Goal: Task Accomplishment & Management: Manage account settings

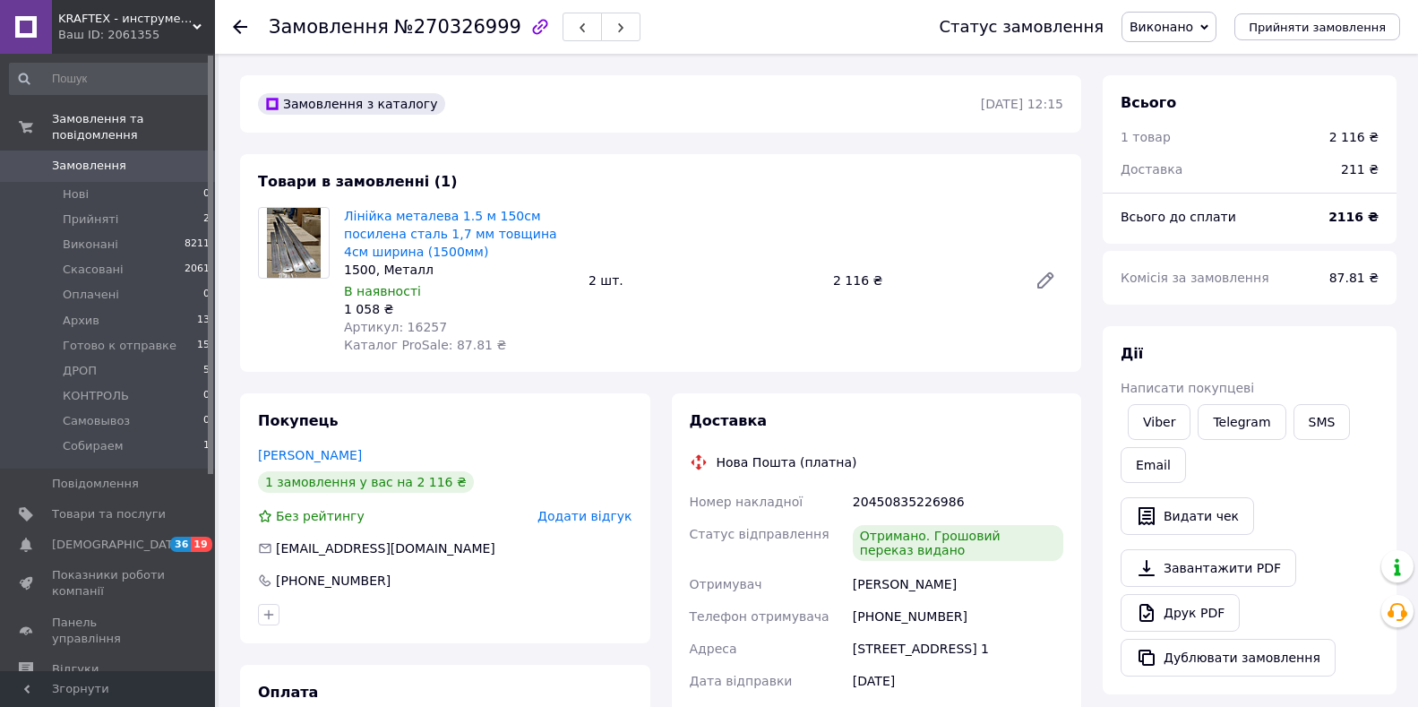
click at [102, 211] on span "Прийняті" at bounding box center [91, 219] width 56 height 16
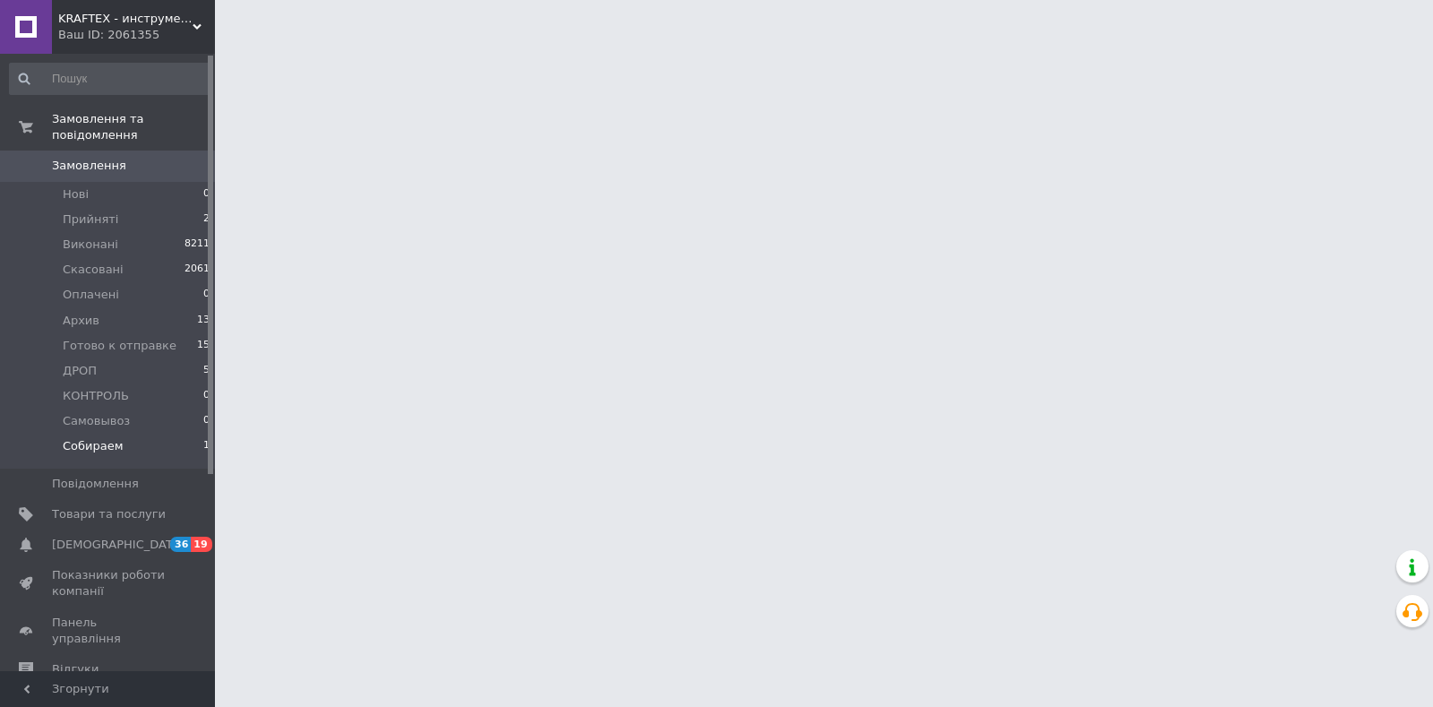
click at [94, 440] on li "Собираем 1" at bounding box center [110, 450] width 220 height 34
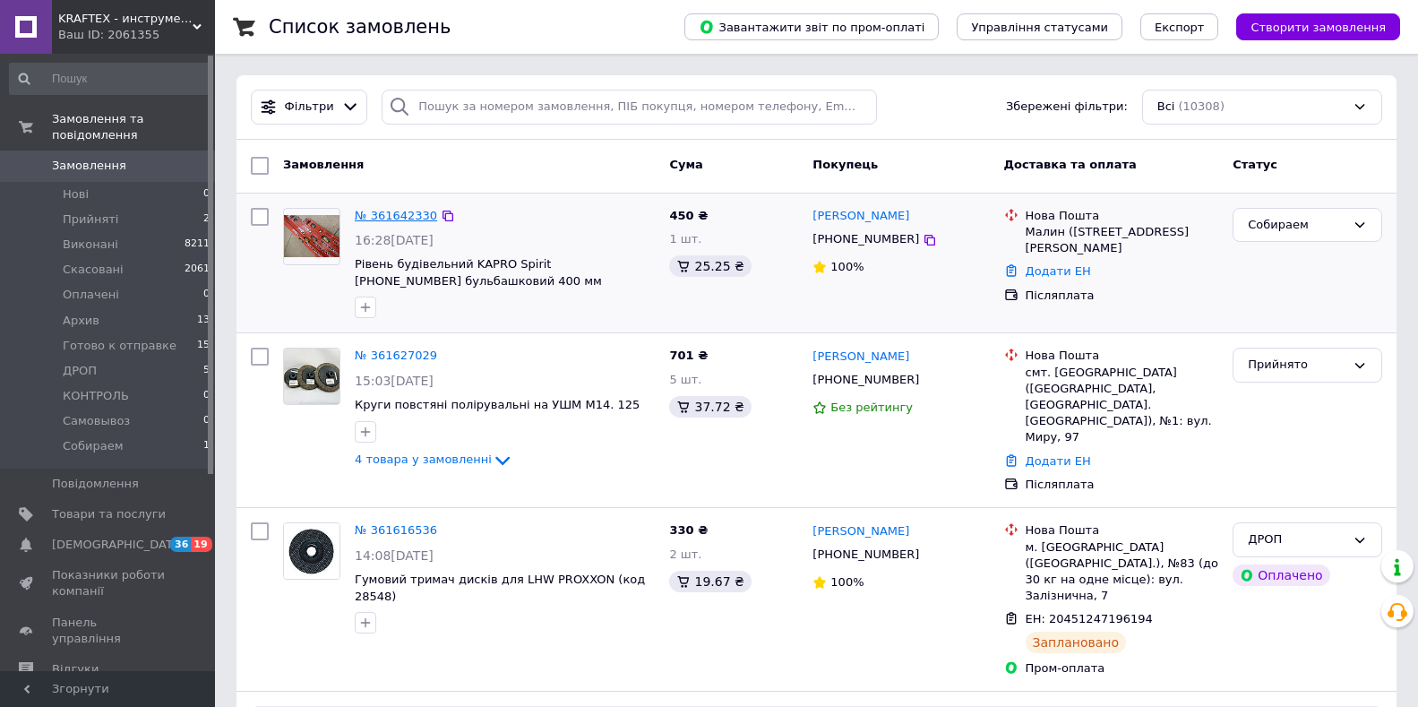
click at [388, 211] on link "№ 361642330" at bounding box center [396, 215] width 82 height 13
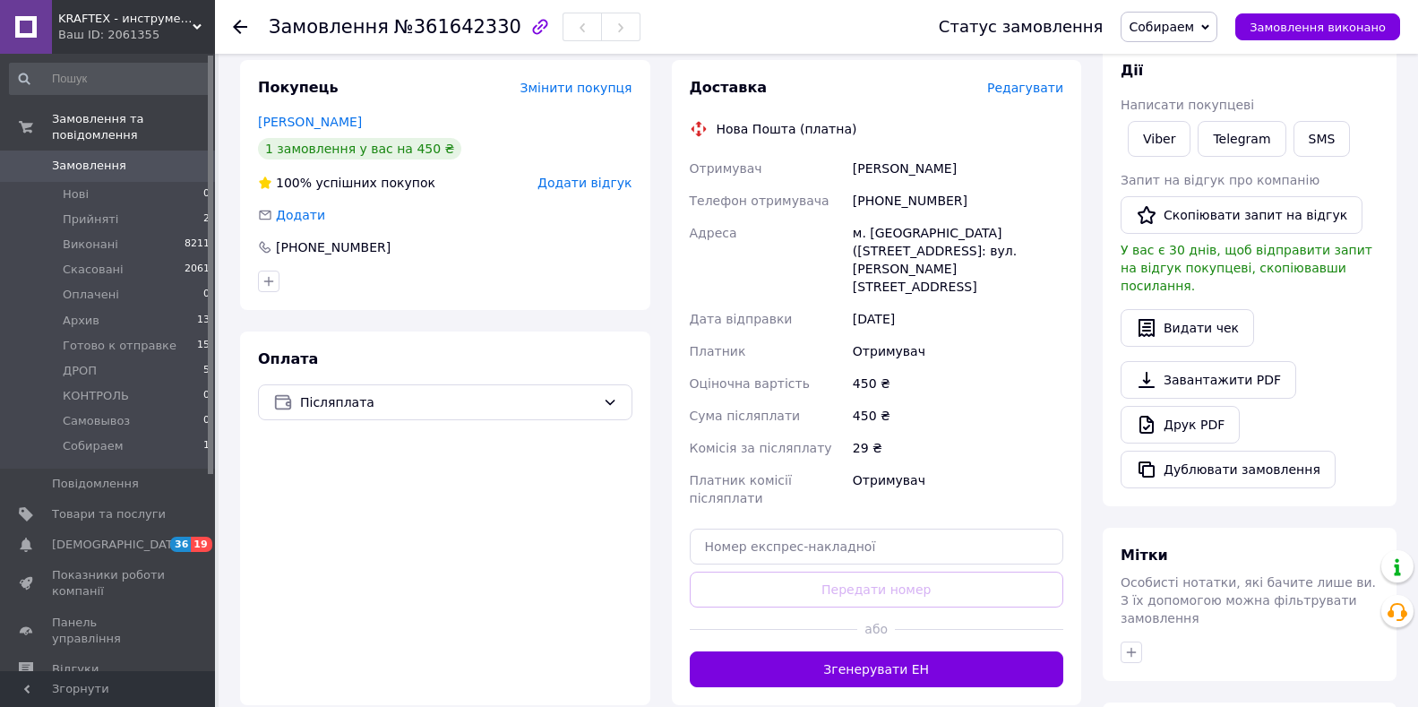
scroll to position [309, 0]
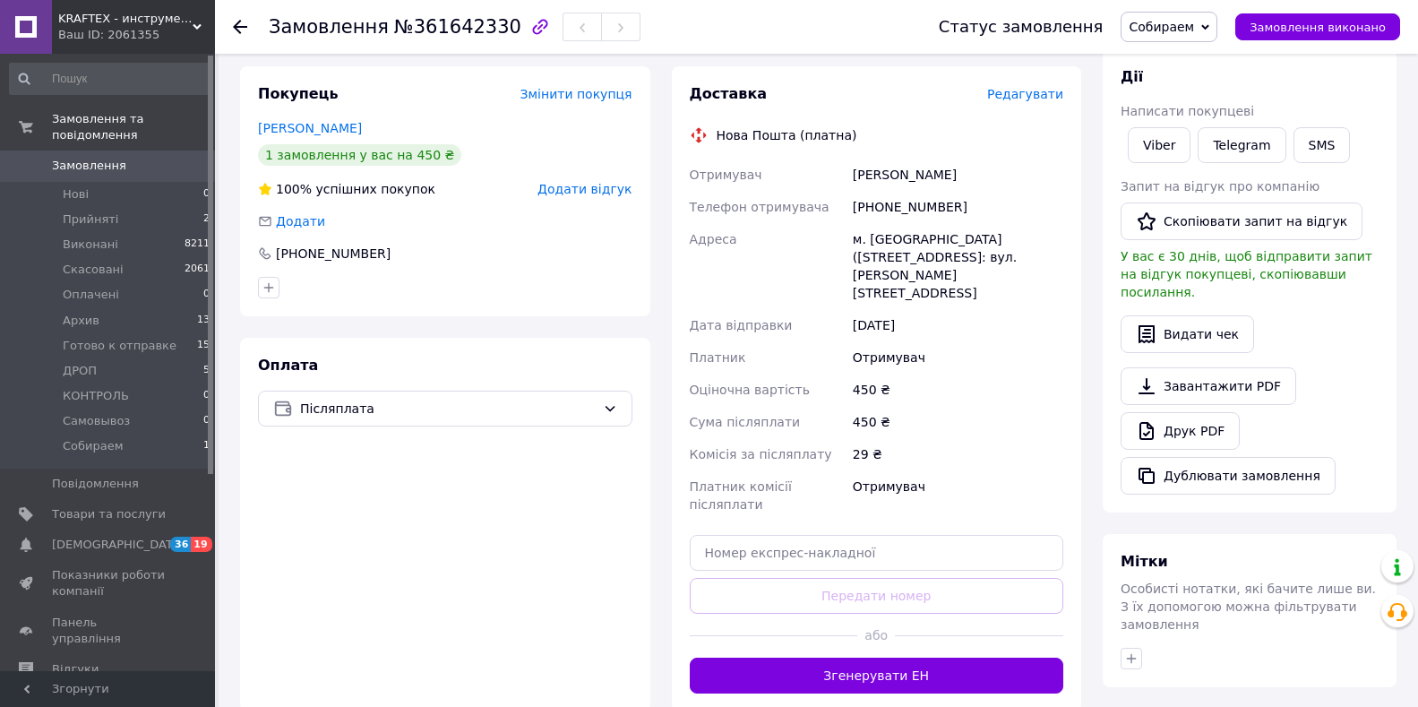
click at [1194, 23] on span "Собираем" at bounding box center [1160, 27] width 65 height 14
click at [1189, 205] on li "Готово к отправке" at bounding box center [1187, 197] width 132 height 27
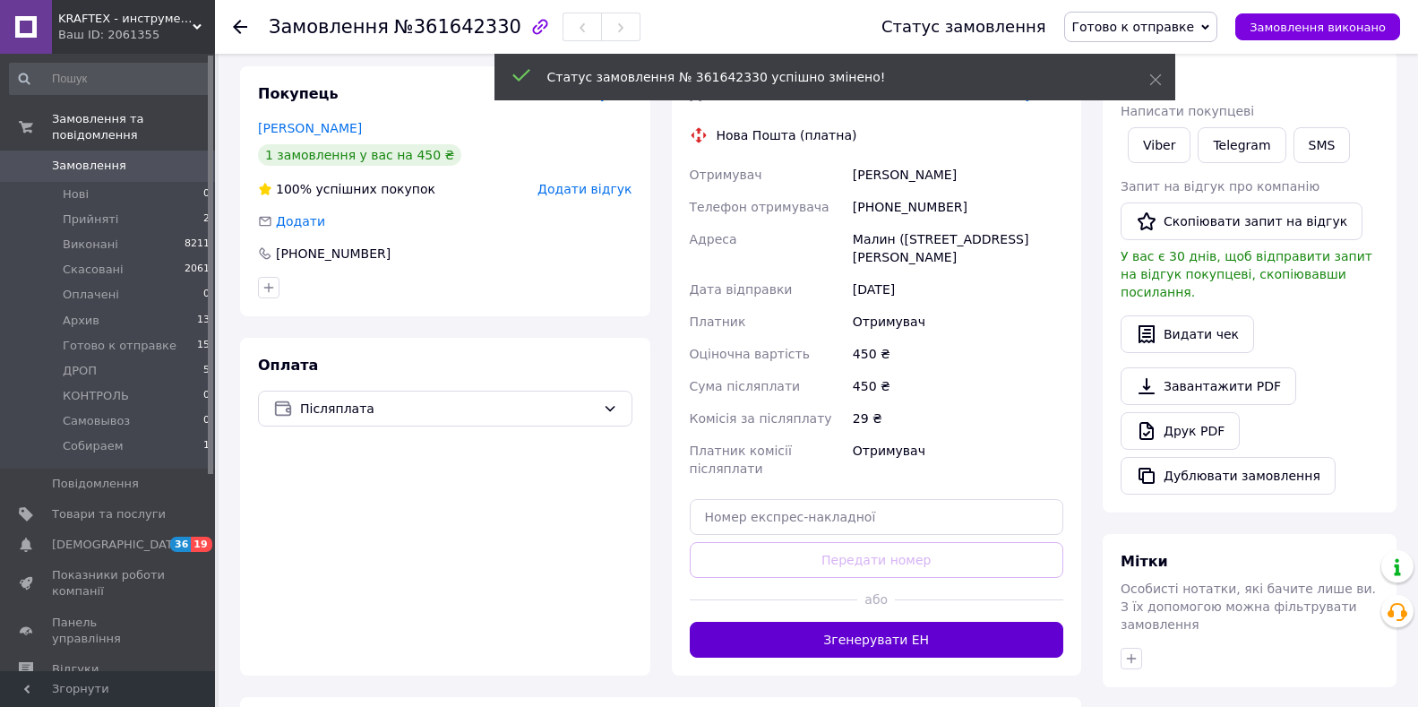
click at [935, 621] on button "Згенерувати ЕН" at bounding box center [877, 639] width 374 height 36
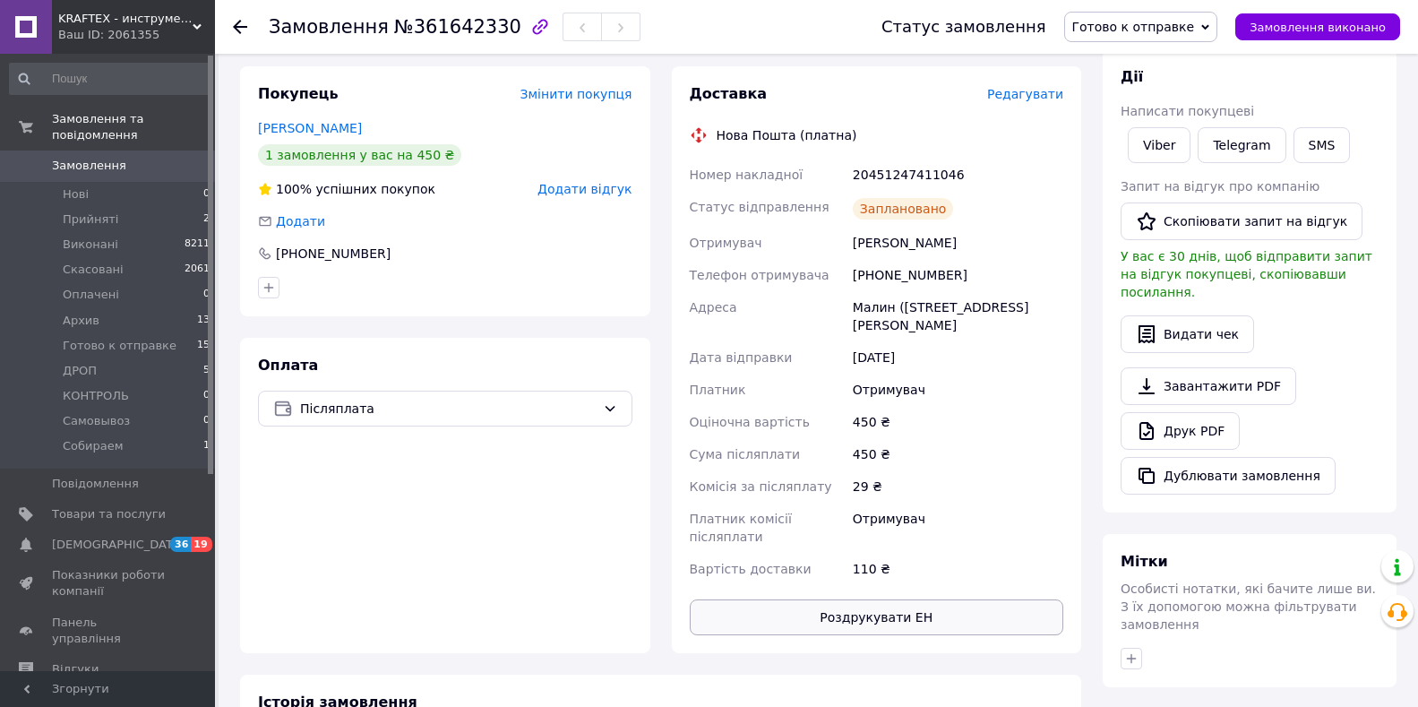
click at [933, 599] on button "Роздрукувати ЕН" at bounding box center [877, 617] width 374 height 36
click at [130, 207] on li "Прийняті 2" at bounding box center [110, 219] width 220 height 25
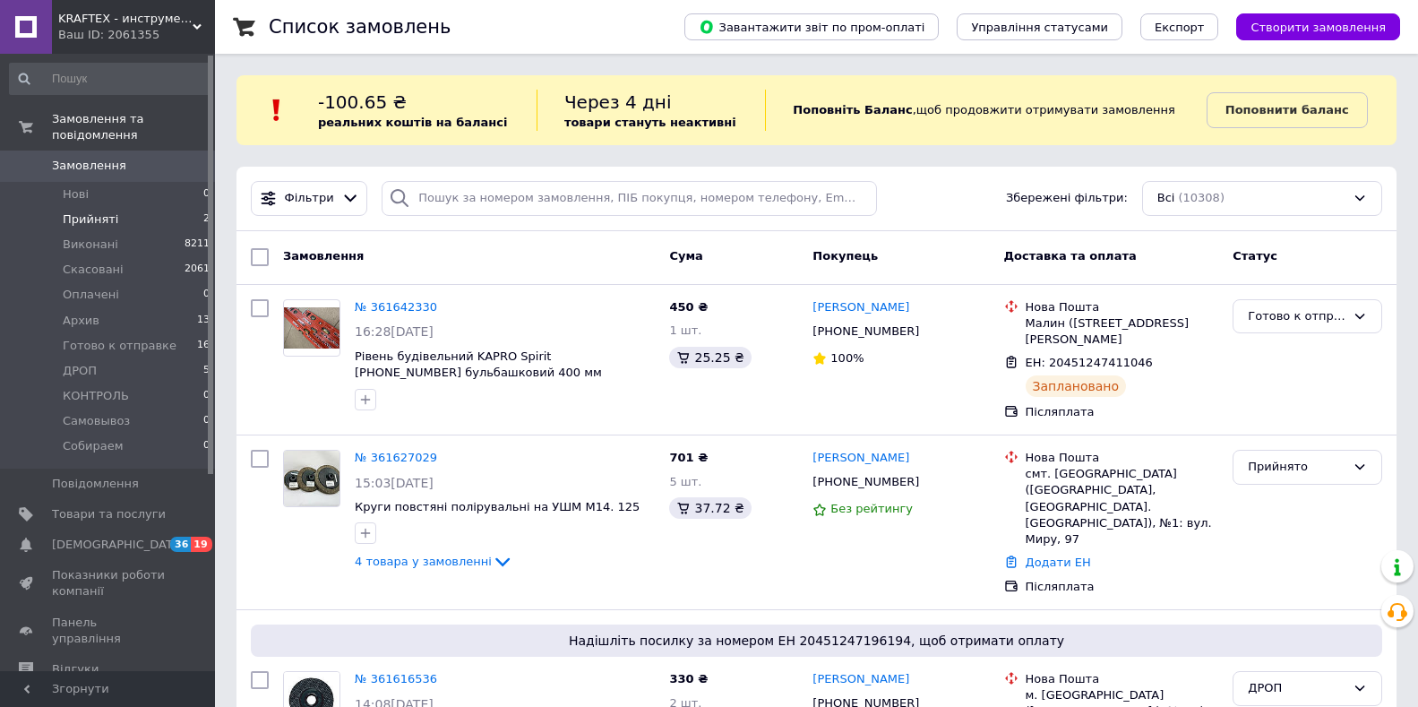
click at [103, 211] on span "Прийняті" at bounding box center [91, 219] width 56 height 16
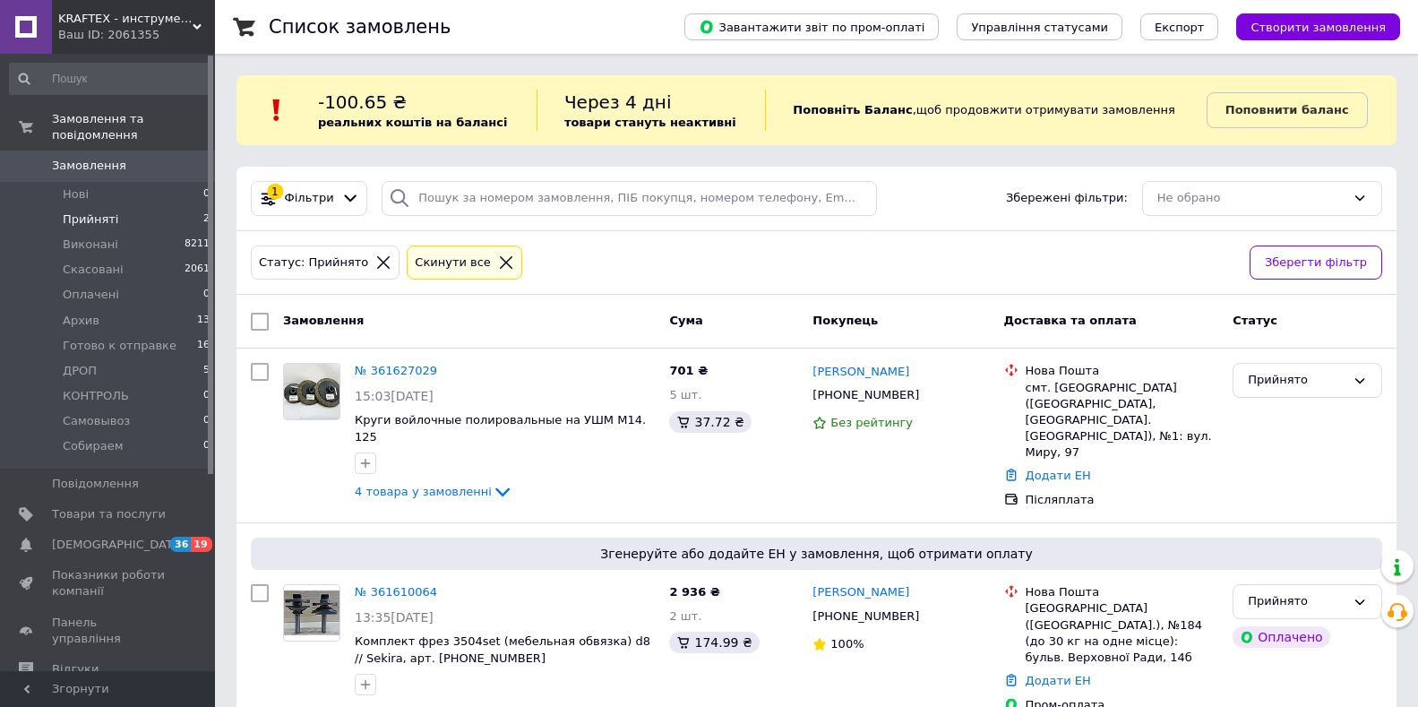
scroll to position [30, 0]
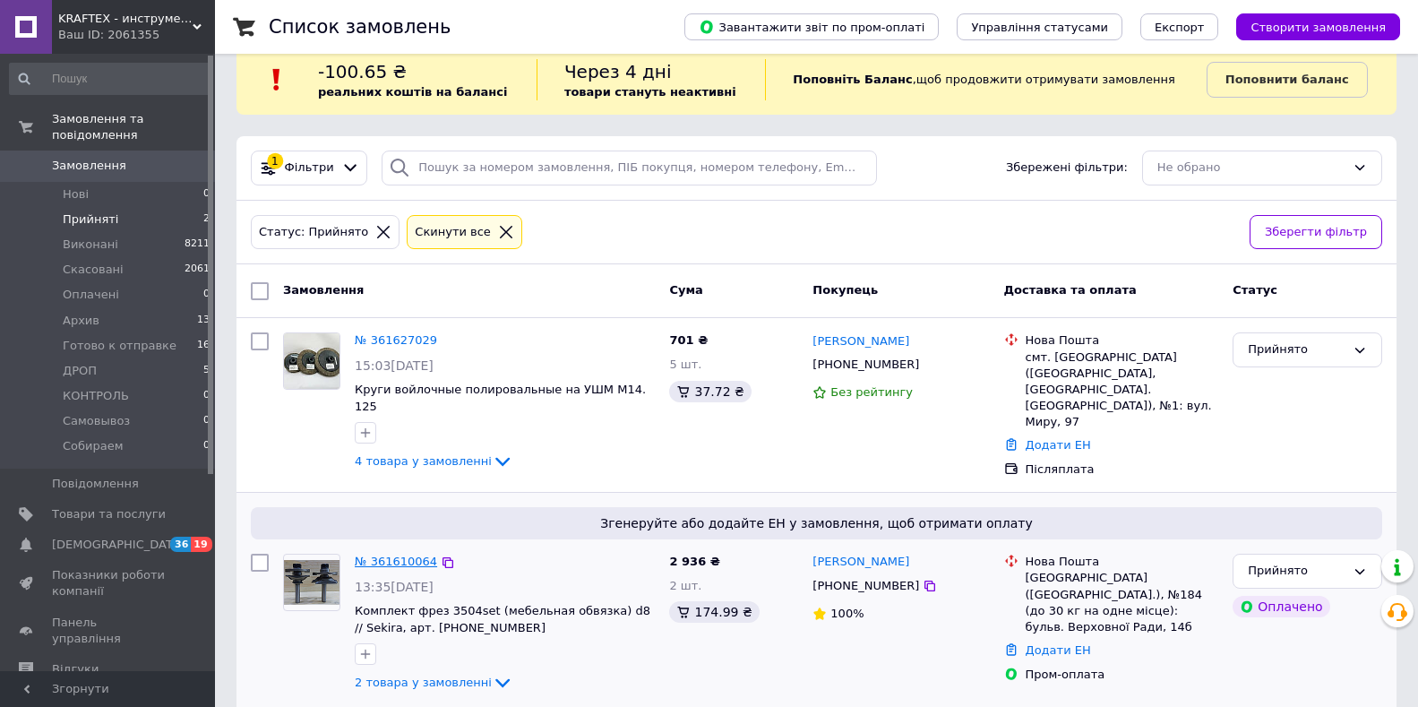
click at [406, 554] on link "№ 361610064" at bounding box center [396, 560] width 82 height 13
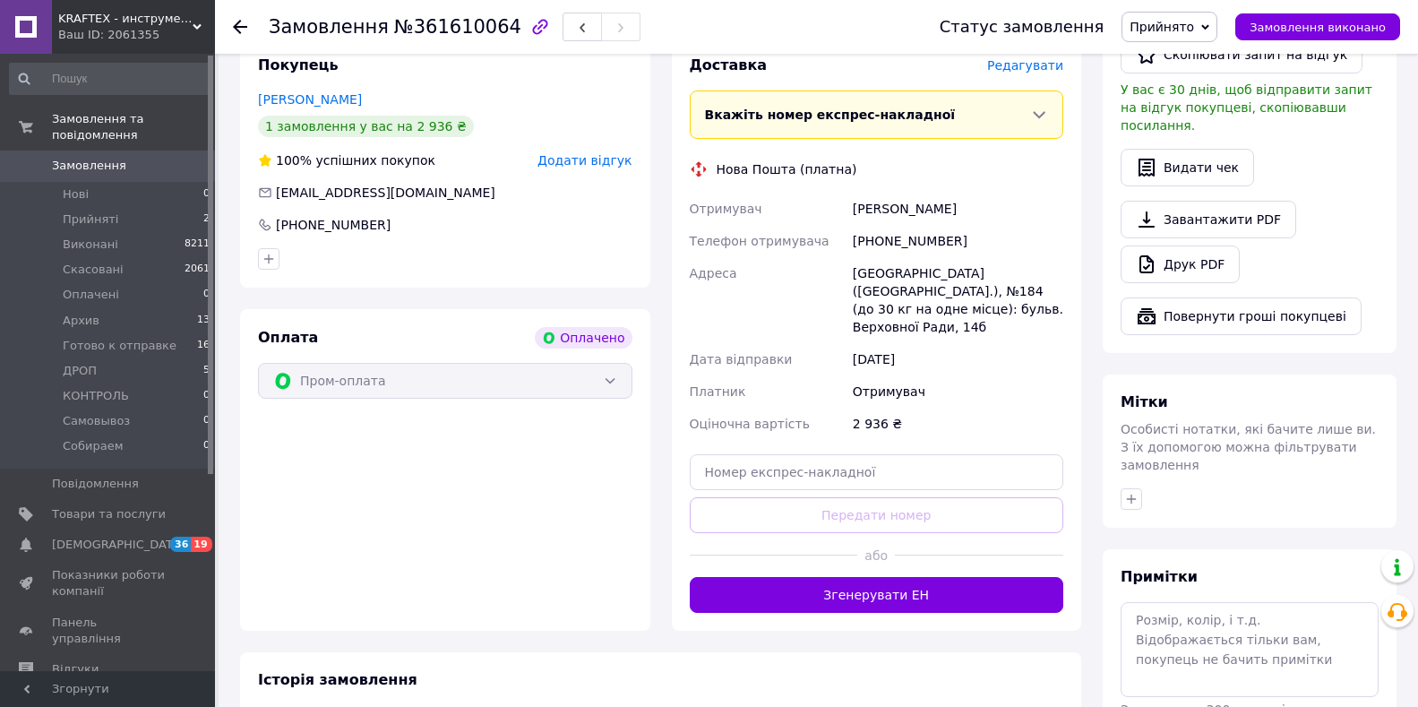
scroll to position [614, 0]
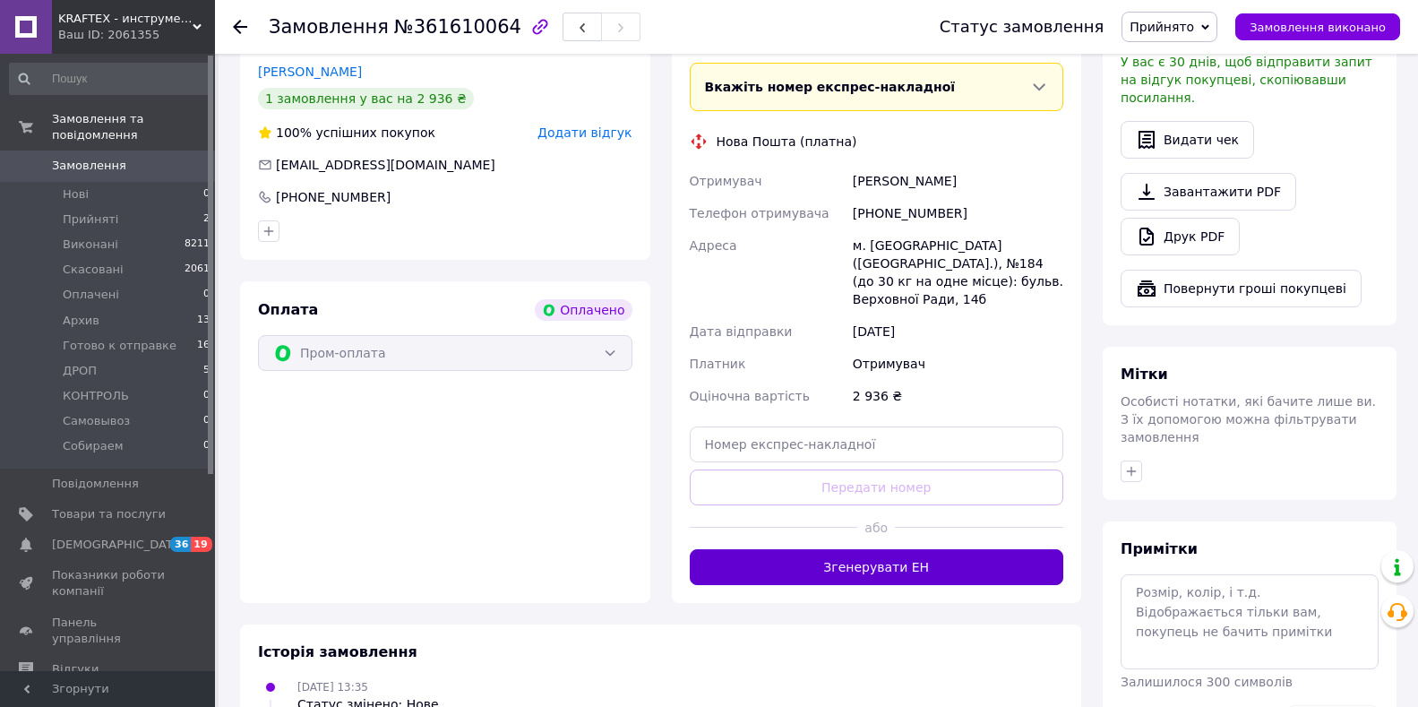
click at [1024, 549] on button "Згенерувати ЕН" at bounding box center [877, 567] width 374 height 36
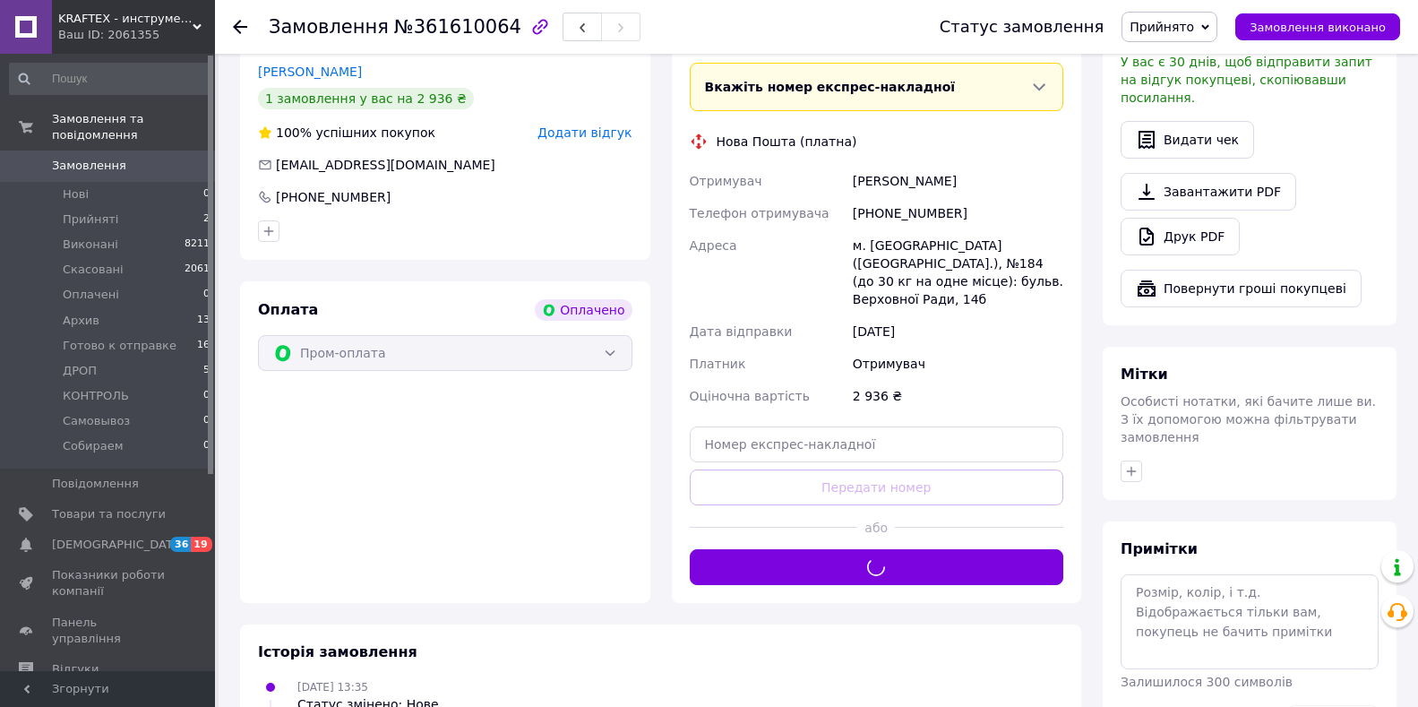
click at [1194, 30] on span "Прийнято" at bounding box center [1161, 27] width 64 height 14
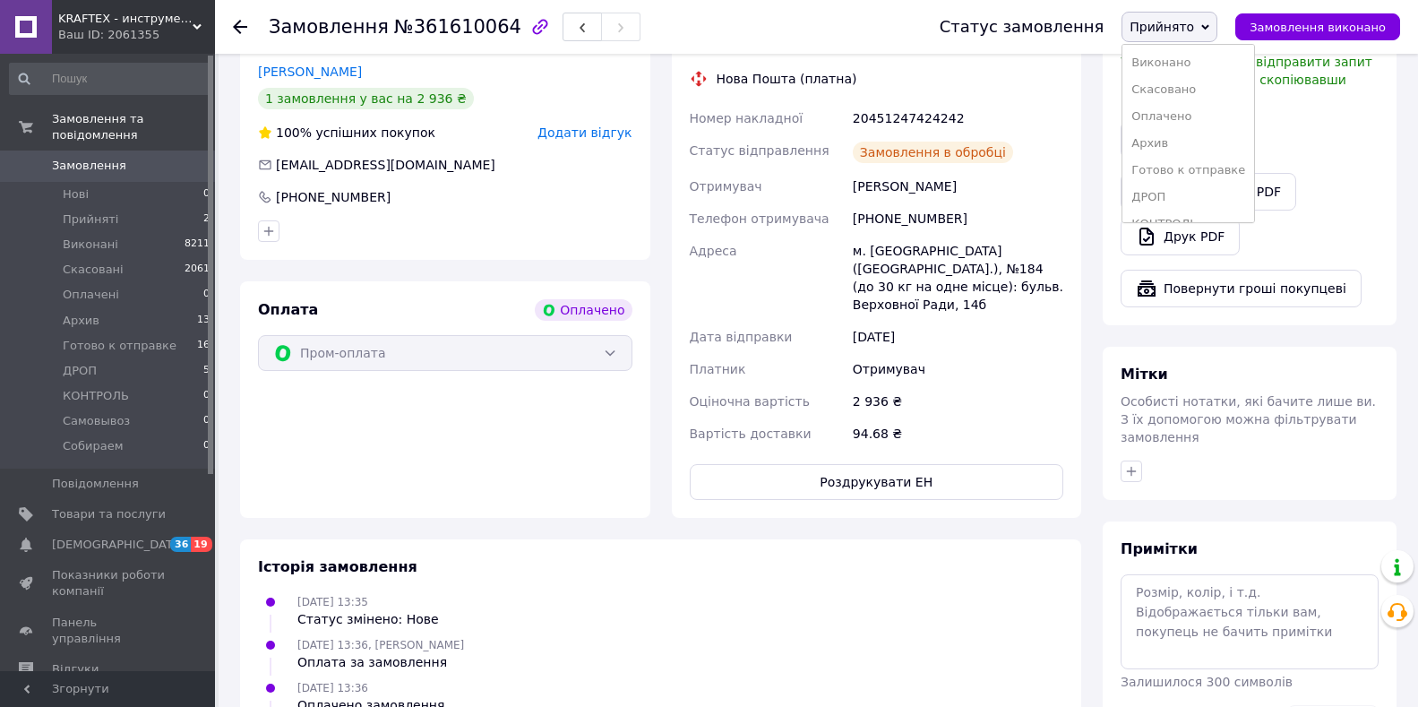
click at [1203, 167] on li "Готово к отправке" at bounding box center [1188, 170] width 132 height 27
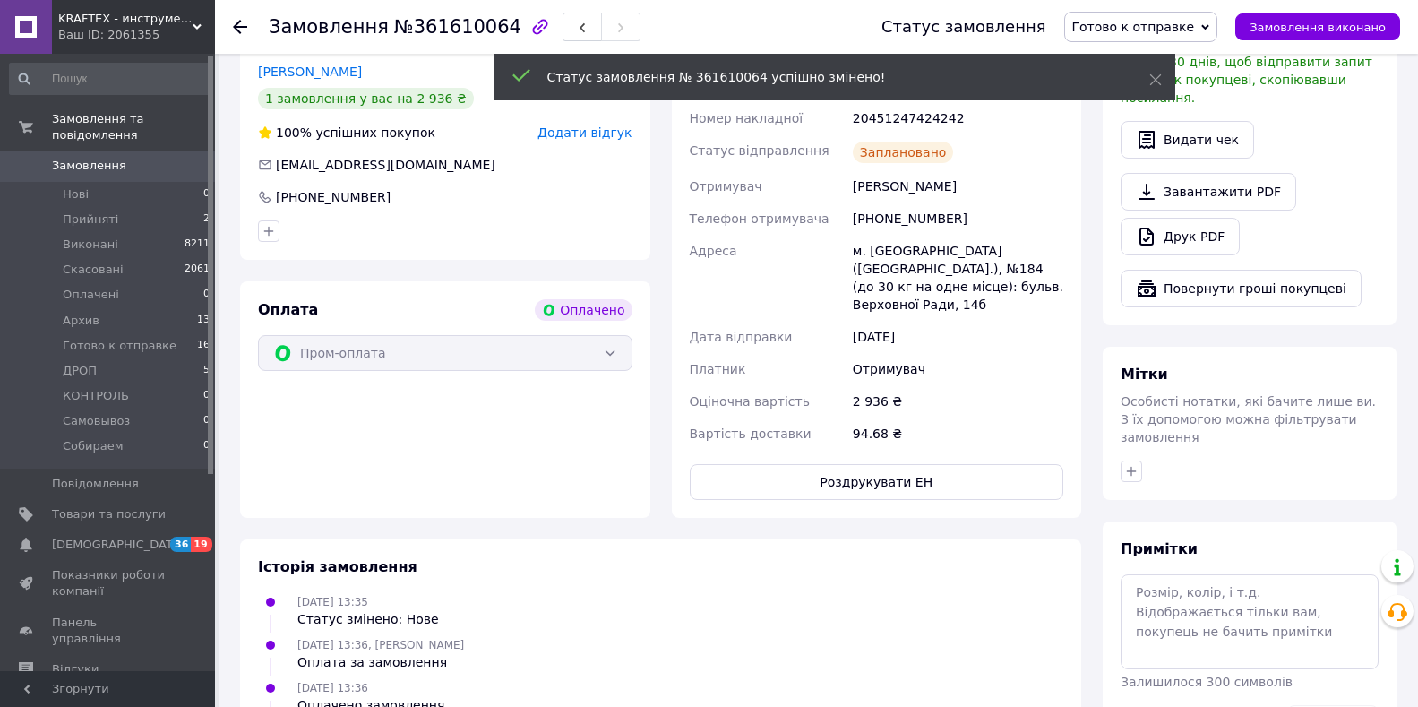
click at [1195, 23] on span "Готово к отправке" at bounding box center [1133, 27] width 123 height 14
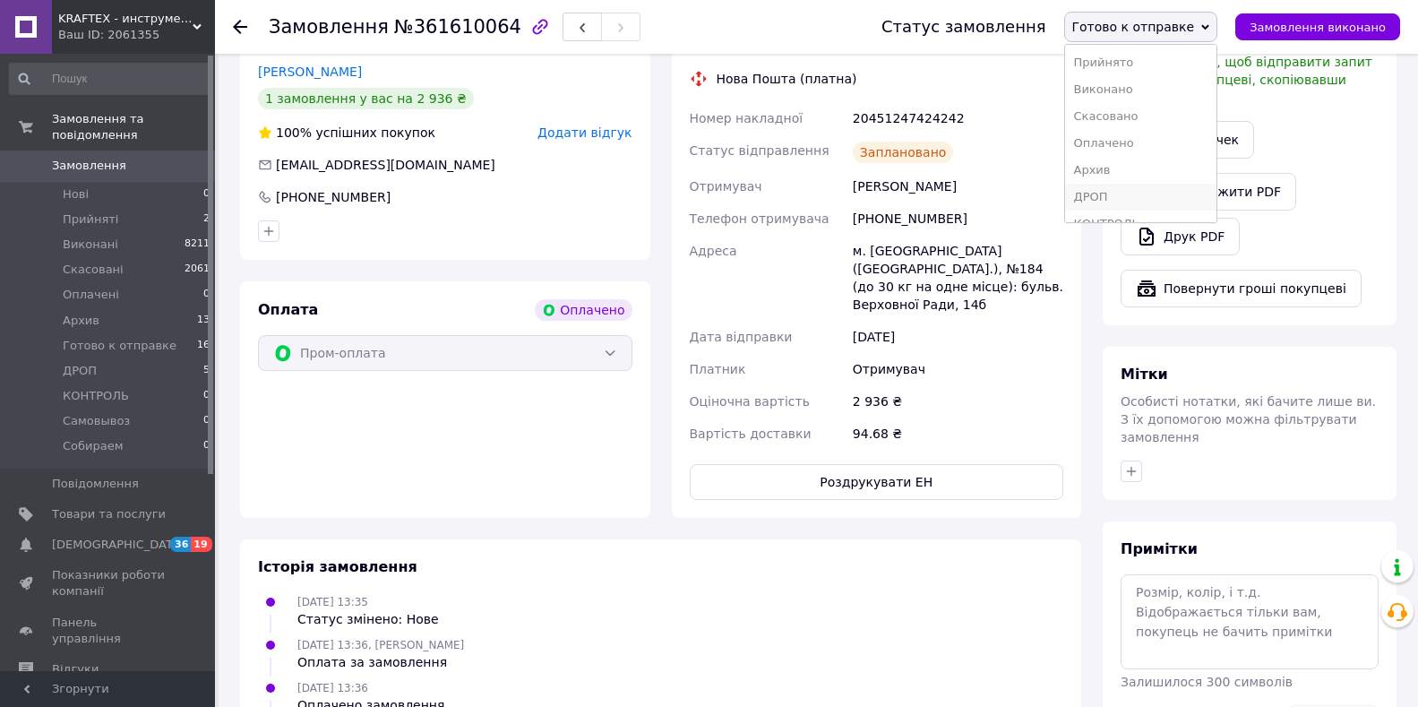
click at [1162, 197] on li "ДРОП" at bounding box center [1141, 197] width 152 height 27
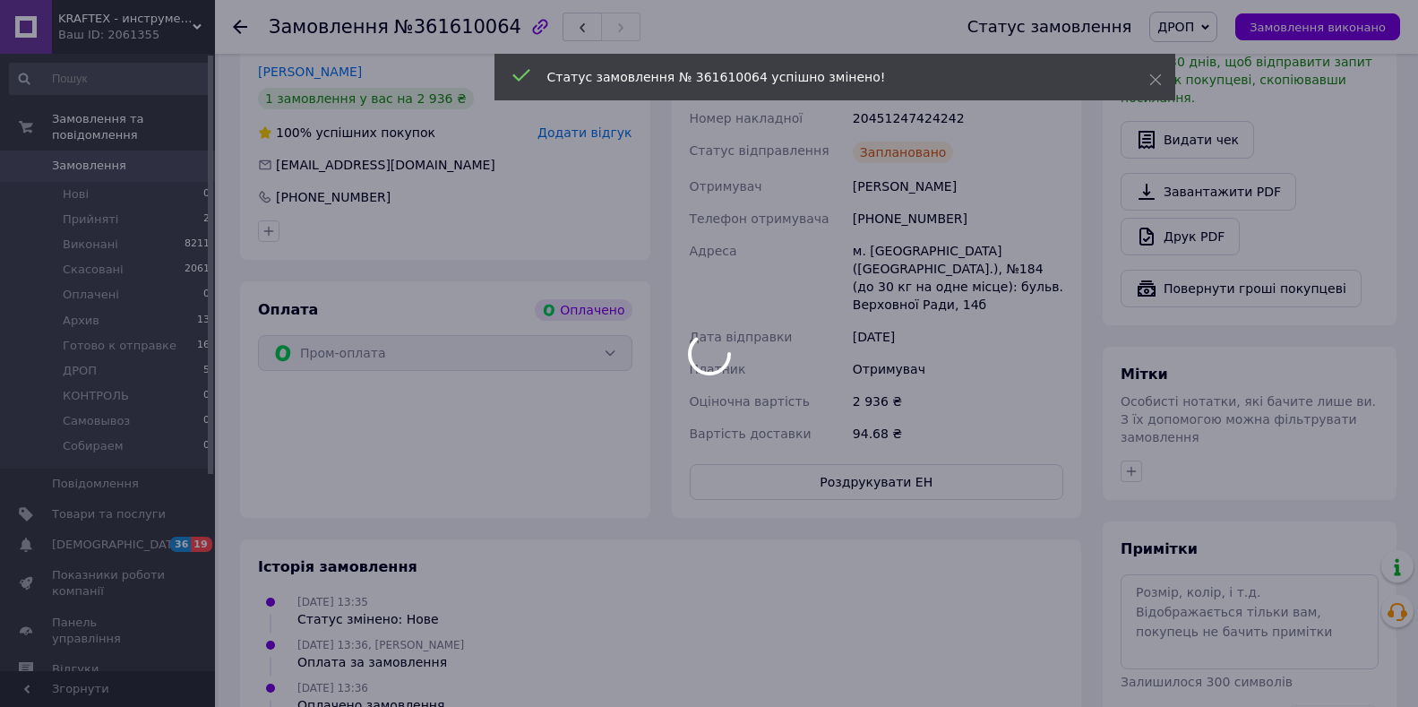
click at [949, 454] on div at bounding box center [709, 353] width 1418 height 707
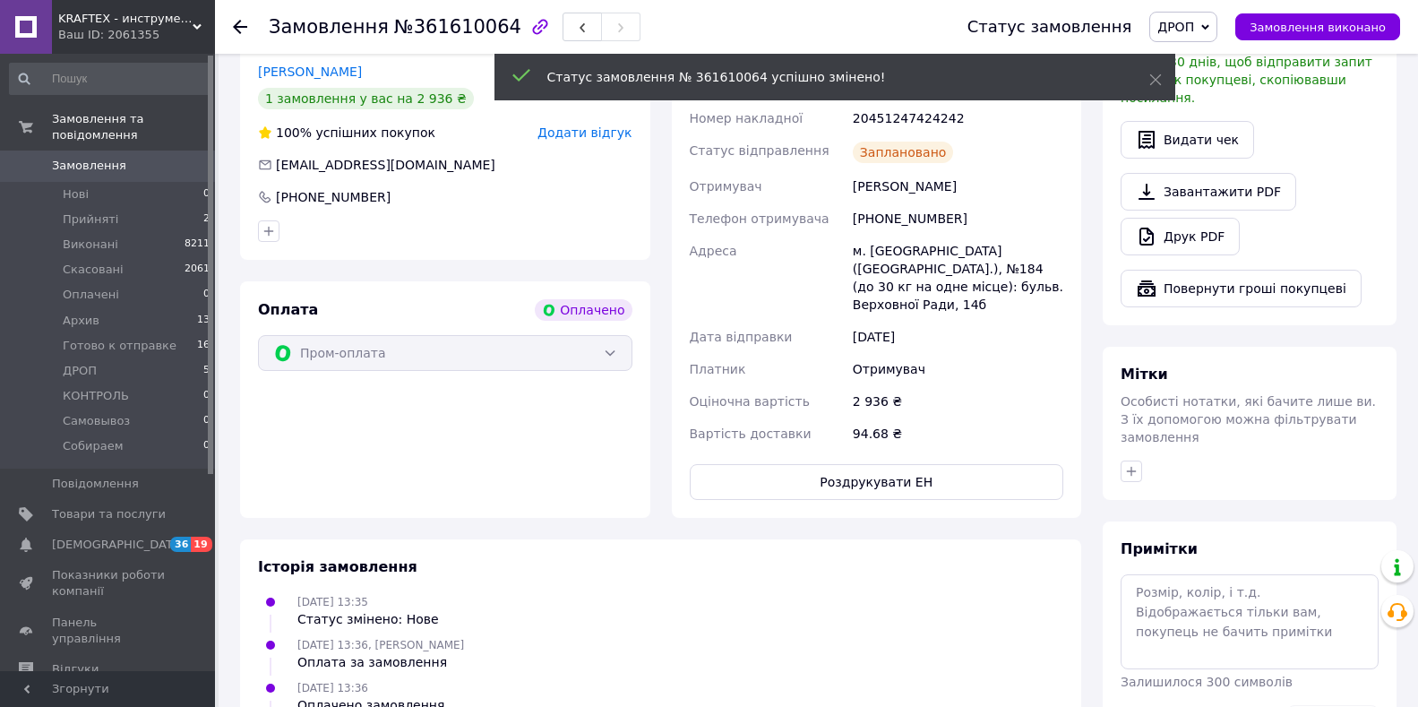
click at [949, 464] on button "Роздрукувати ЕН" at bounding box center [877, 482] width 374 height 36
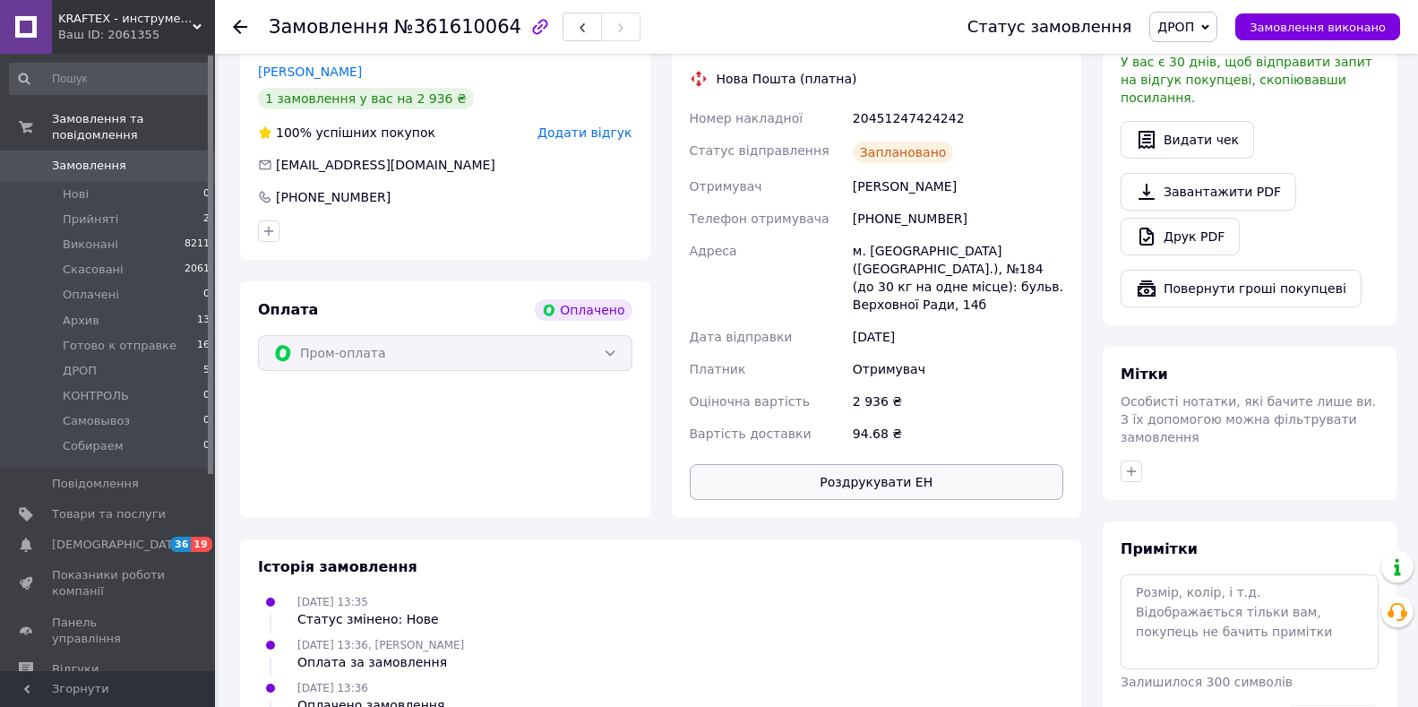
click at [787, 464] on button "Роздрукувати ЕН" at bounding box center [877, 482] width 374 height 36
